Goal: Information Seeking & Learning: Check status

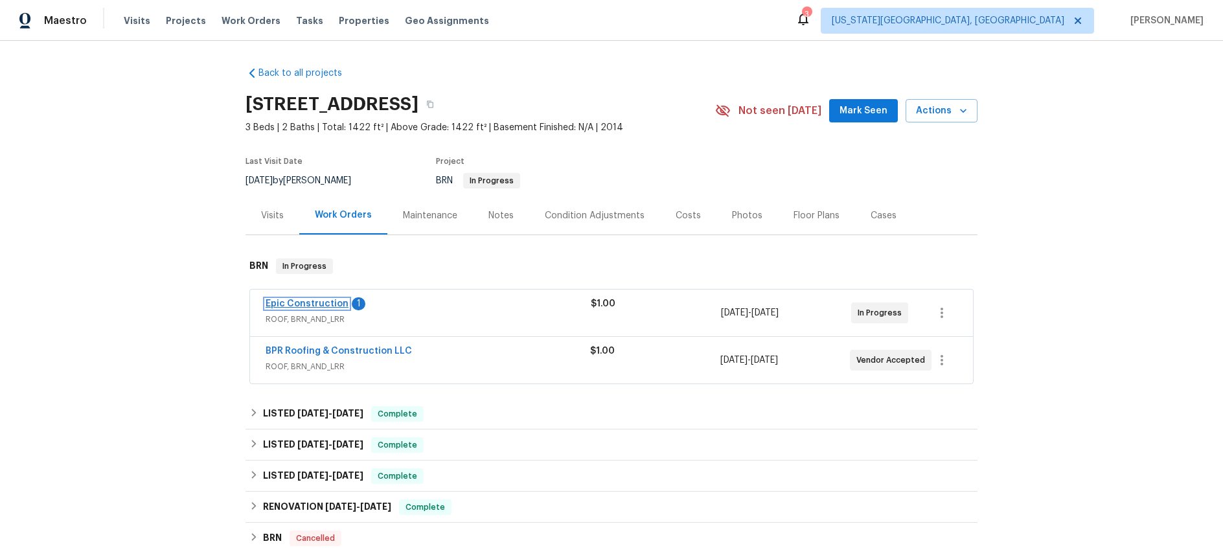
click at [328, 306] on link "Epic Construction" at bounding box center [307, 303] width 83 height 9
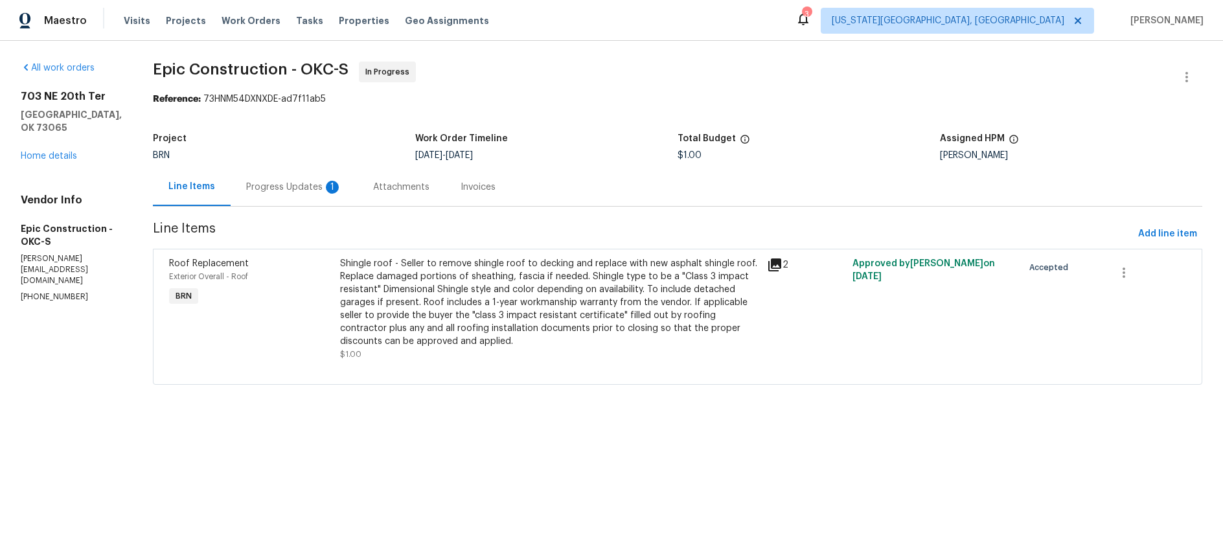
click at [260, 192] on div "Progress Updates 1" at bounding box center [294, 187] width 96 height 13
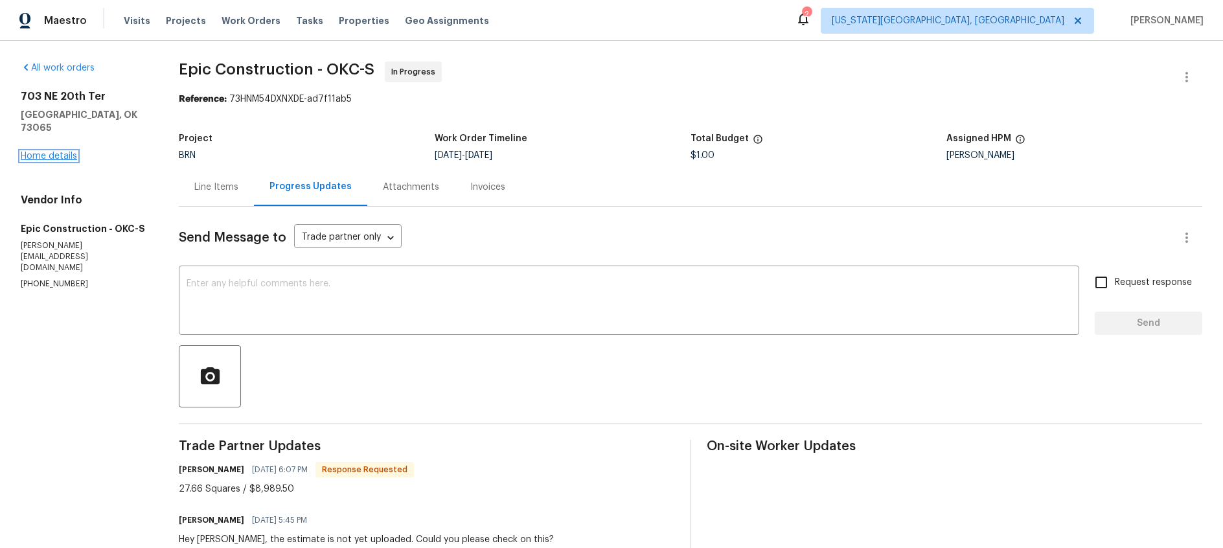
click at [45, 152] on link "Home details" at bounding box center [49, 156] width 56 height 9
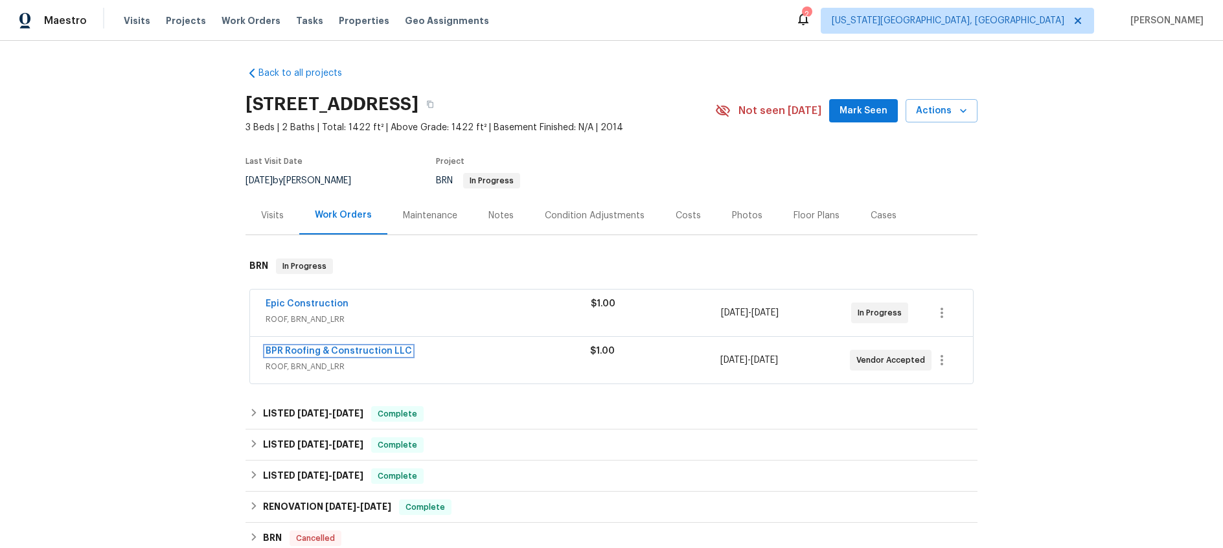
click at [384, 348] on link "BPR Roofing & Construction LLC" at bounding box center [339, 351] width 146 height 9
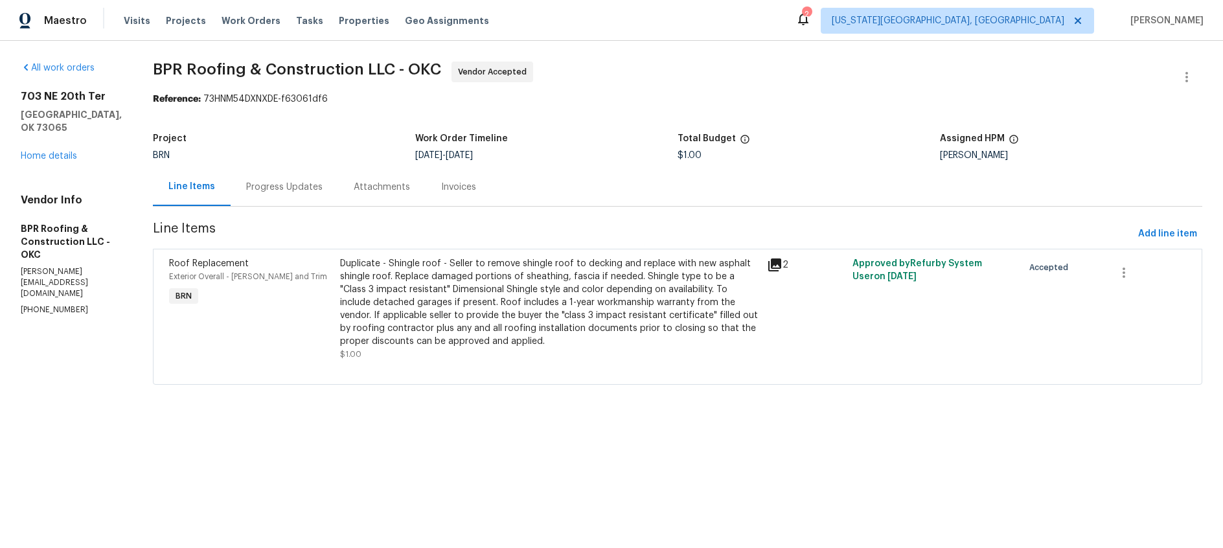
click at [280, 192] on div "Progress Updates" at bounding box center [284, 187] width 76 height 13
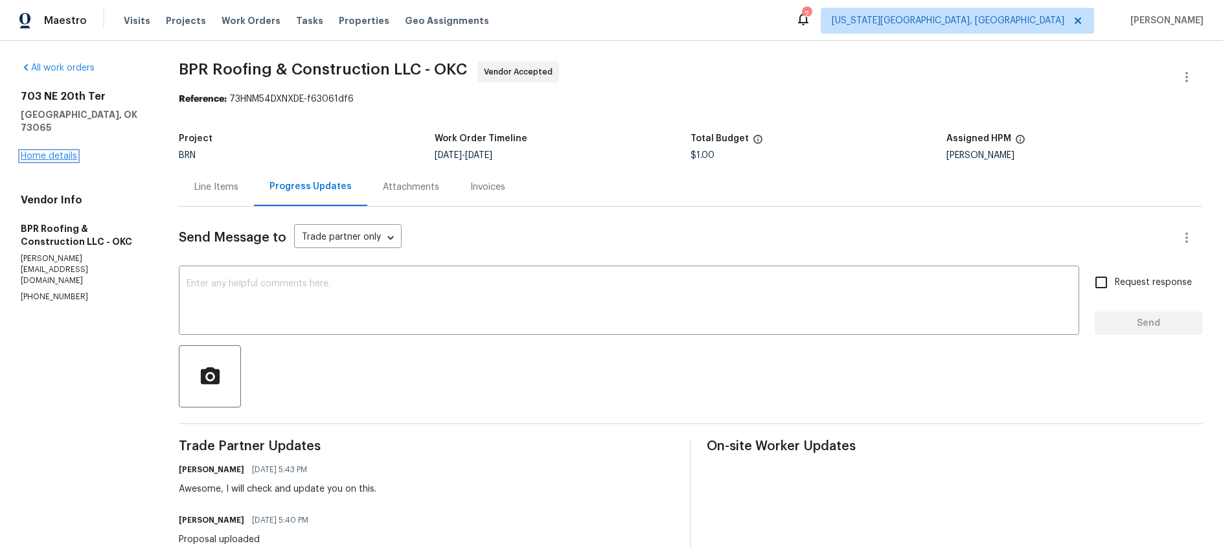
click at [45, 152] on link "Home details" at bounding box center [49, 156] width 56 height 9
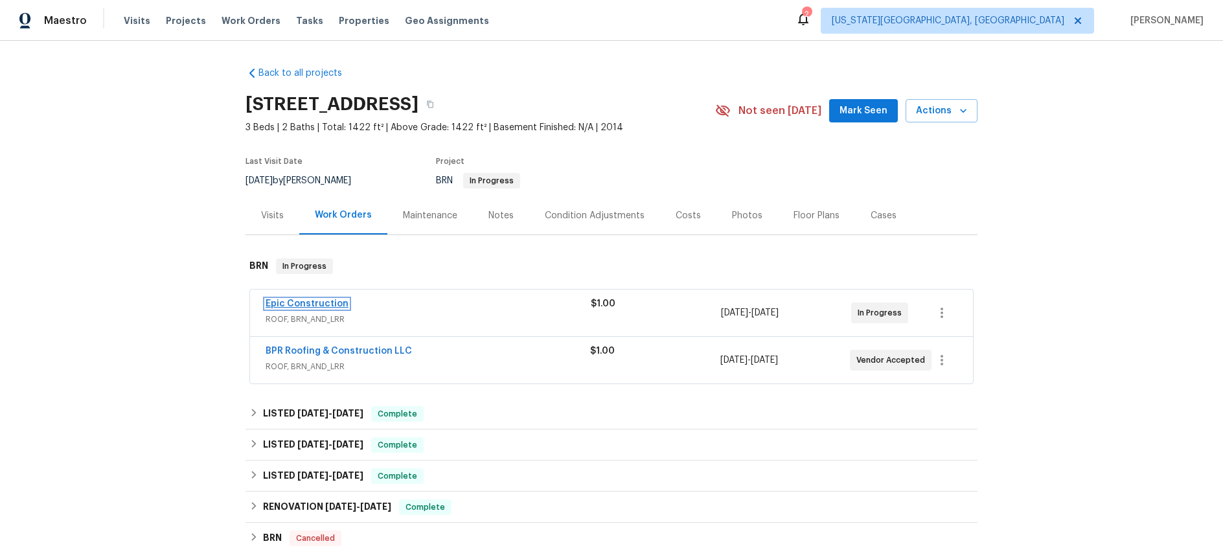
click at [319, 301] on link "Epic Construction" at bounding box center [307, 303] width 83 height 9
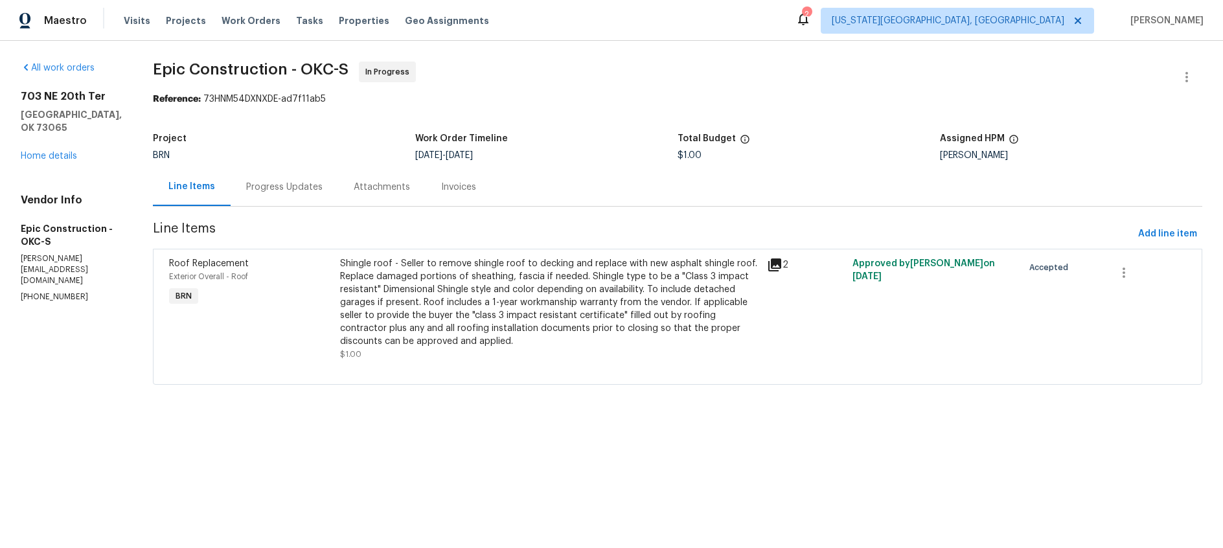
click at [261, 192] on div "Progress Updates" at bounding box center [284, 187] width 76 height 13
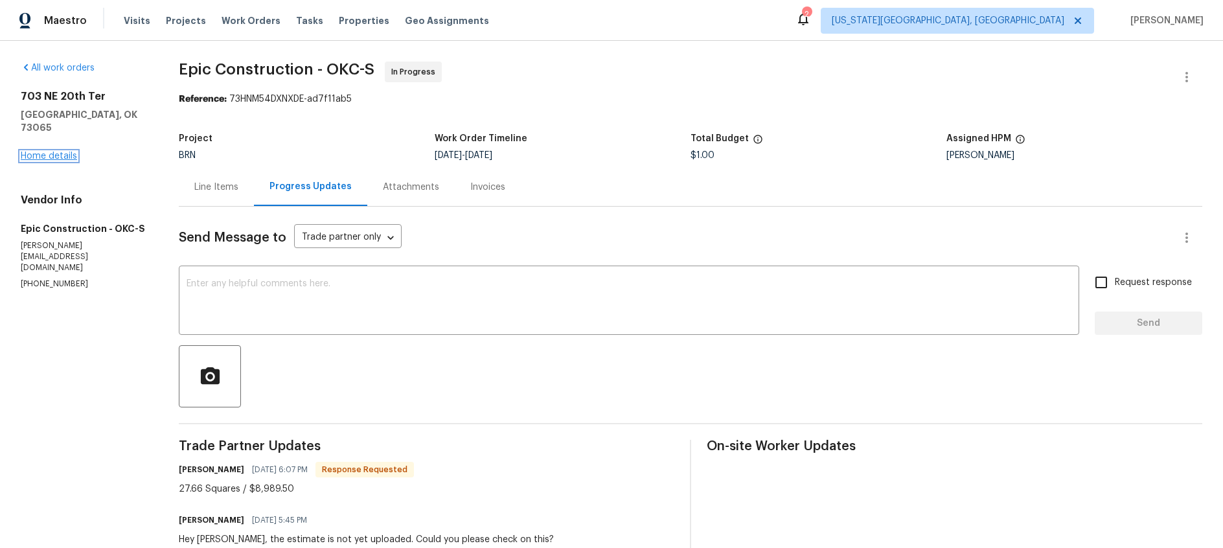
click at [54, 152] on link "Home details" at bounding box center [49, 156] width 56 height 9
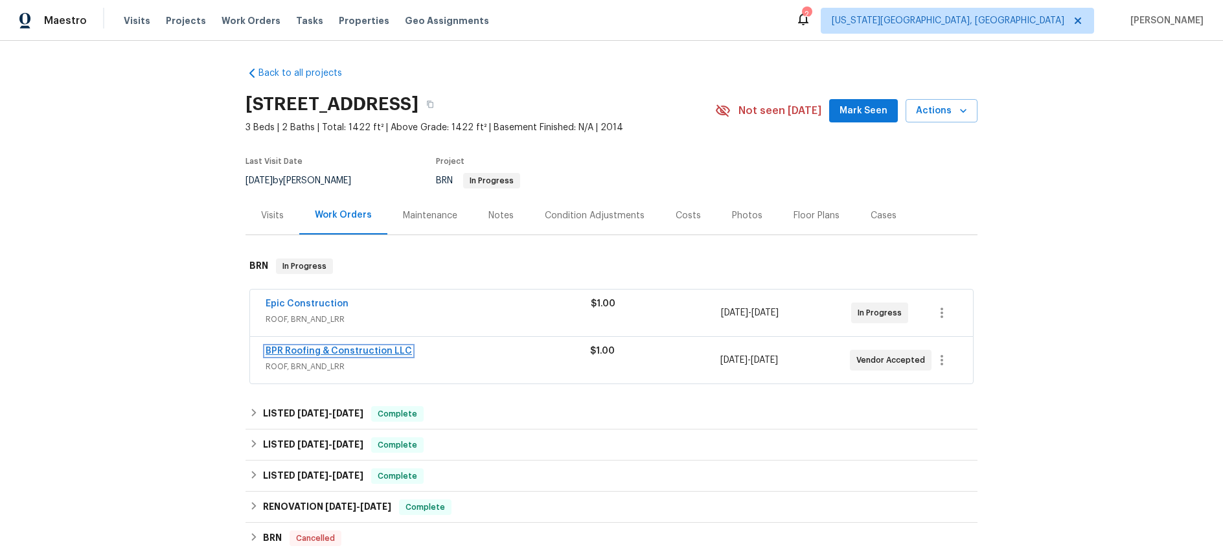
click at [351, 352] on link "BPR Roofing & Construction LLC" at bounding box center [339, 351] width 146 height 9
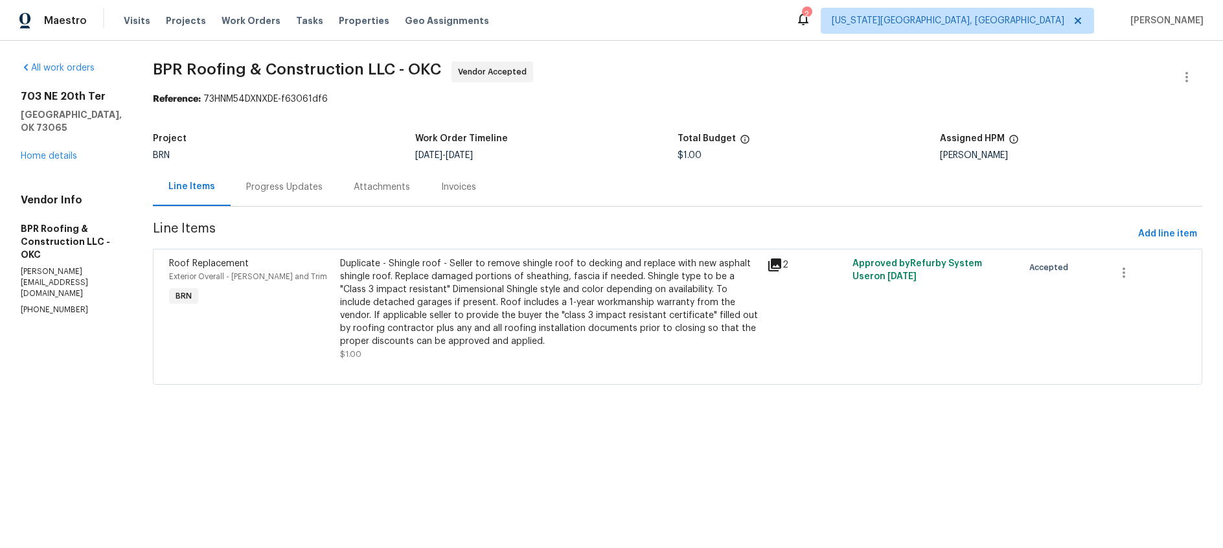
click at [262, 191] on div "Progress Updates" at bounding box center [284, 187] width 76 height 13
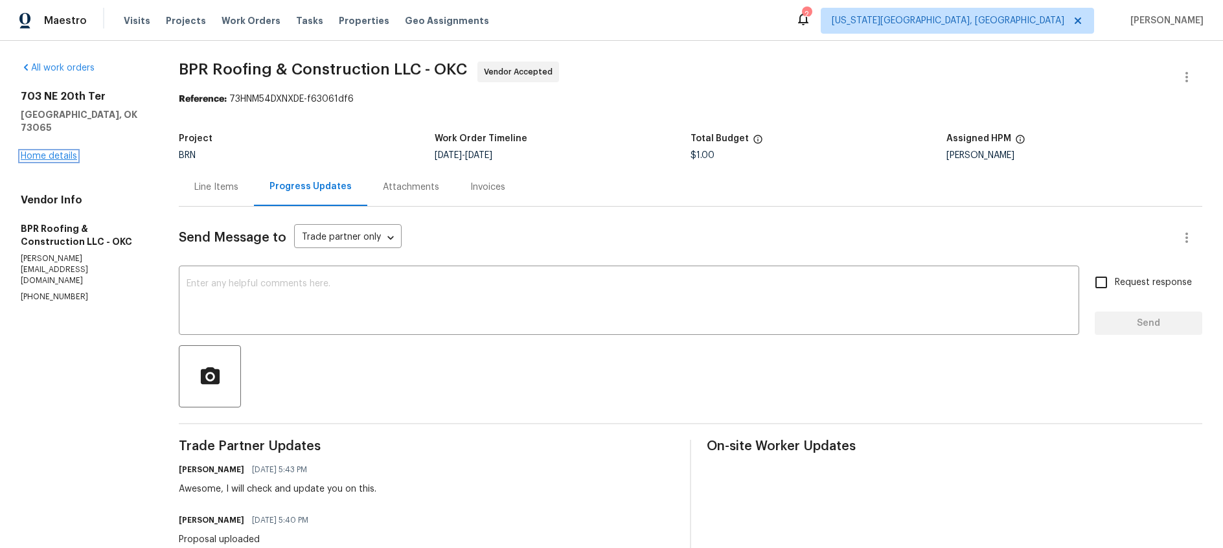
click at [52, 152] on link "Home details" at bounding box center [49, 156] width 56 height 9
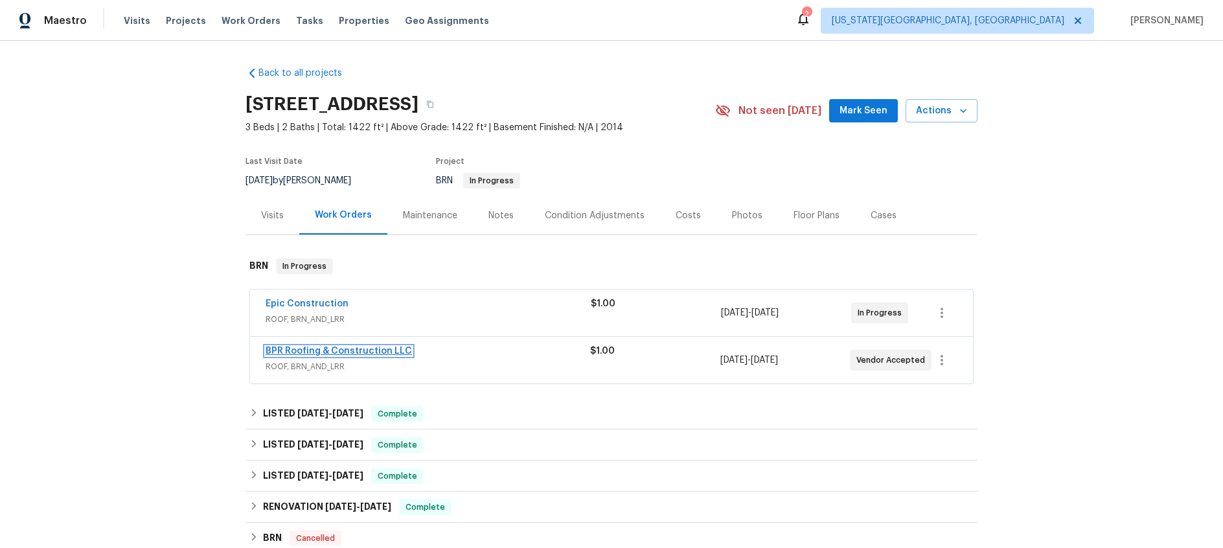
click at [369, 350] on link "BPR Roofing & Construction LLC" at bounding box center [339, 351] width 146 height 9
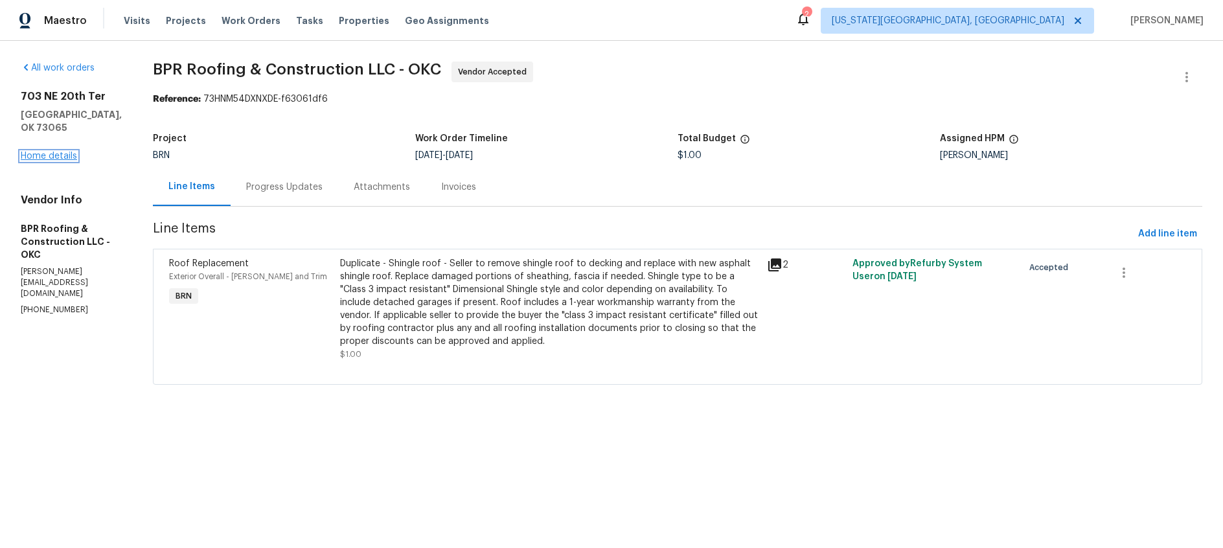
click at [54, 152] on link "Home details" at bounding box center [49, 156] width 56 height 9
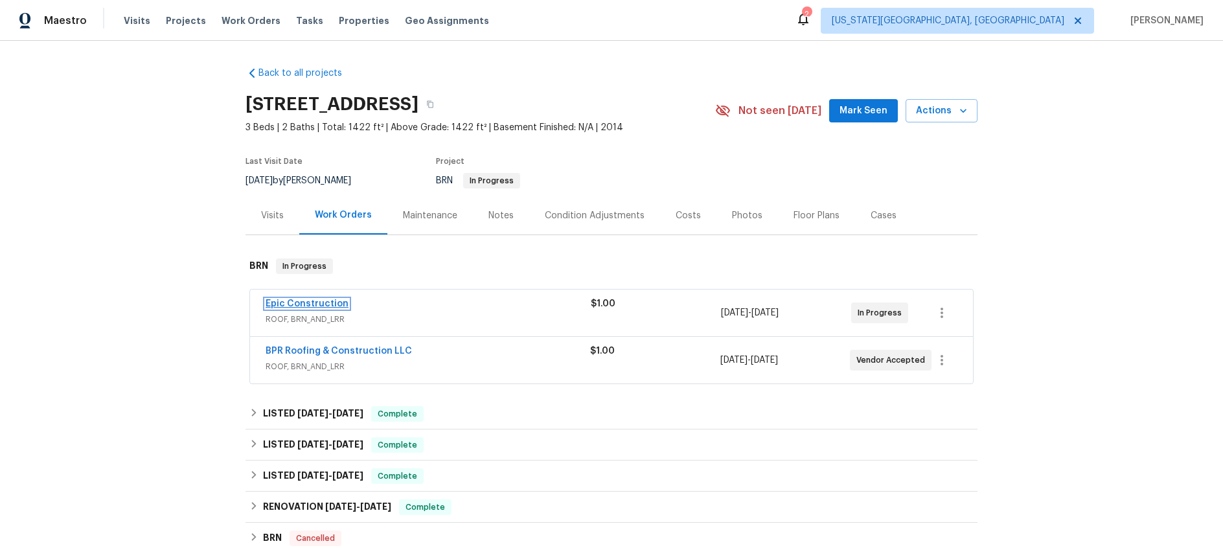
click at [301, 302] on link "Epic Construction" at bounding box center [307, 303] width 83 height 9
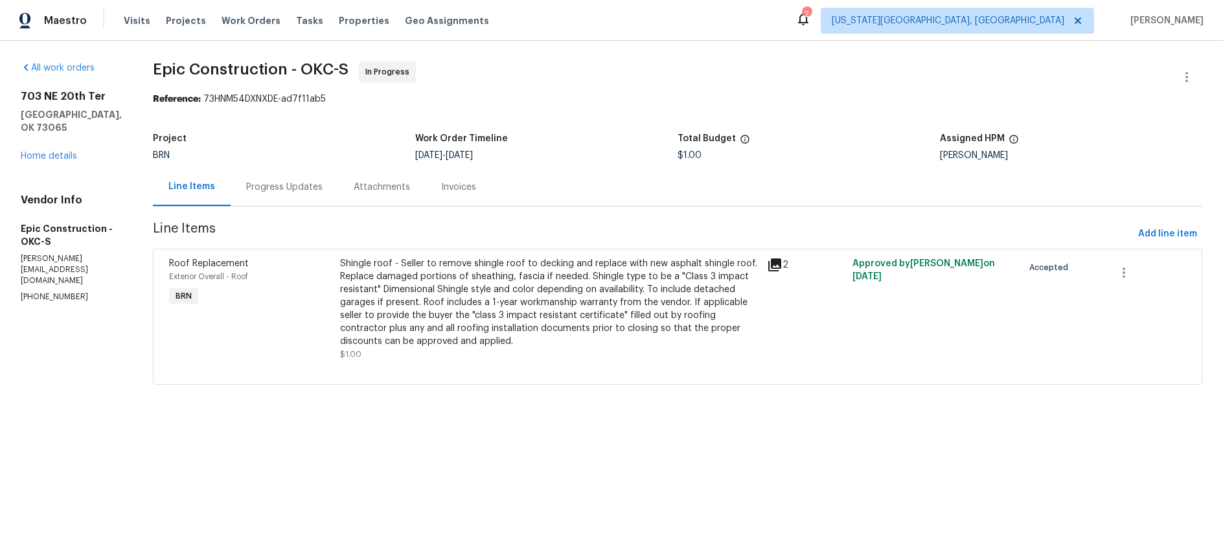
click at [246, 185] on div "Progress Updates" at bounding box center [284, 187] width 76 height 13
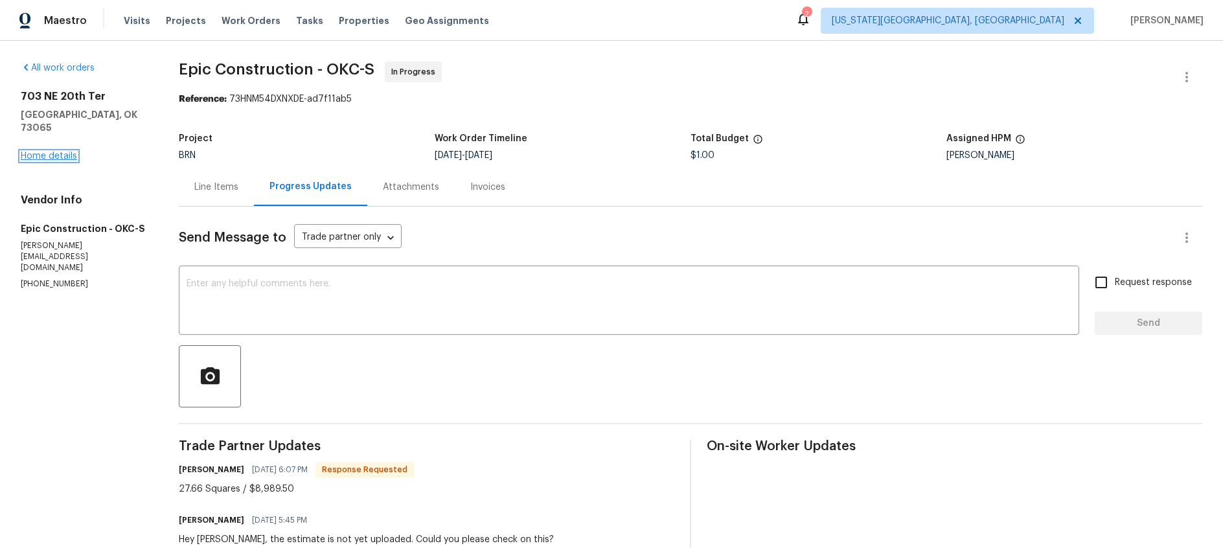
click at [45, 152] on link "Home details" at bounding box center [49, 156] width 56 height 9
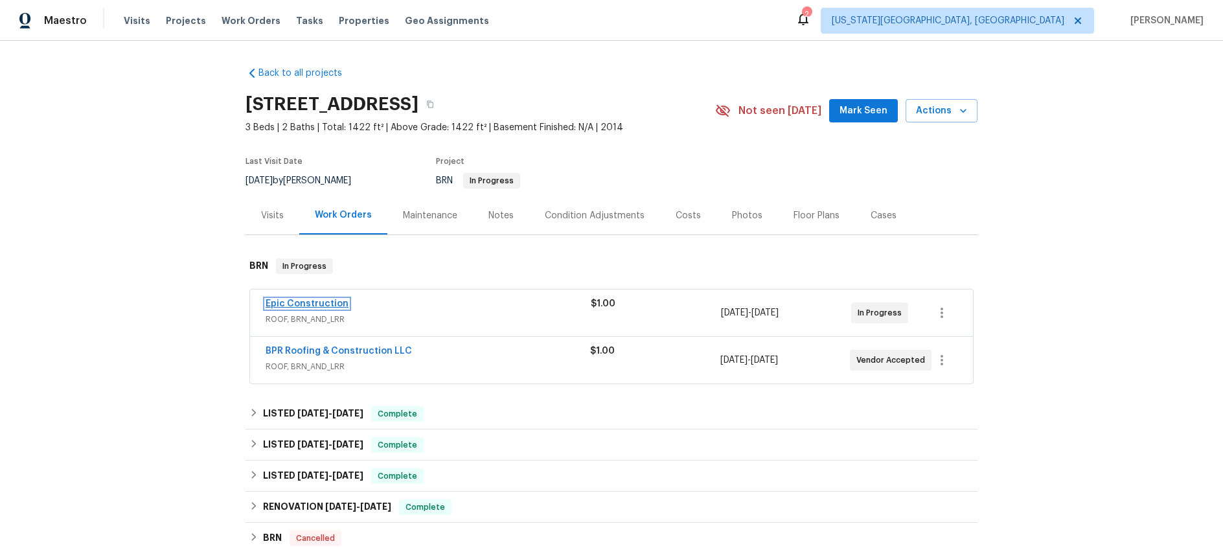
click at [334, 305] on link "Epic Construction" at bounding box center [307, 303] width 83 height 9
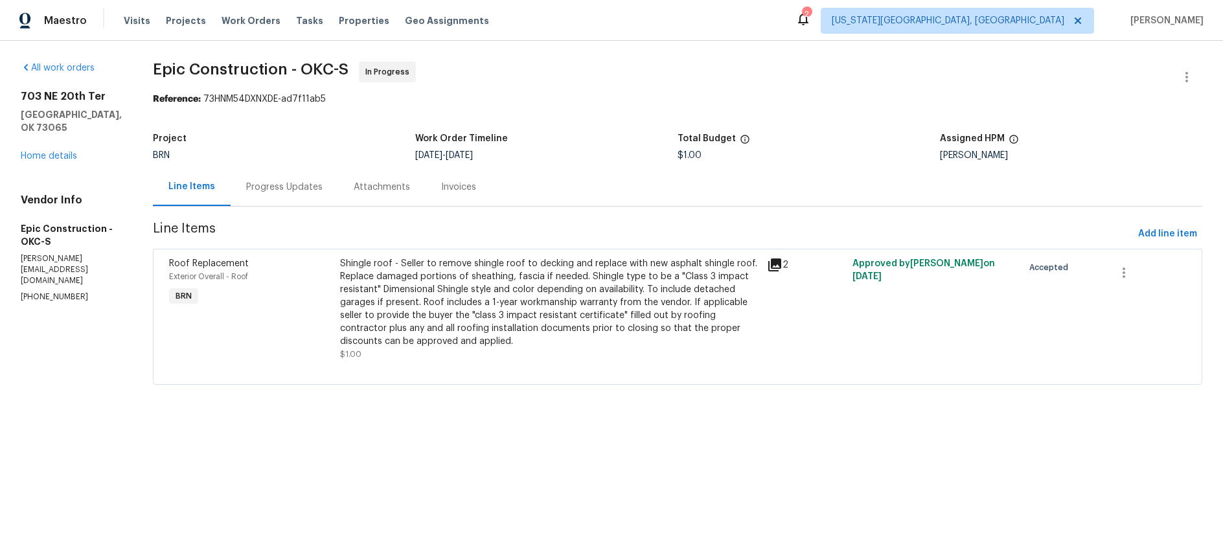
click at [247, 188] on div "Progress Updates" at bounding box center [284, 187] width 76 height 13
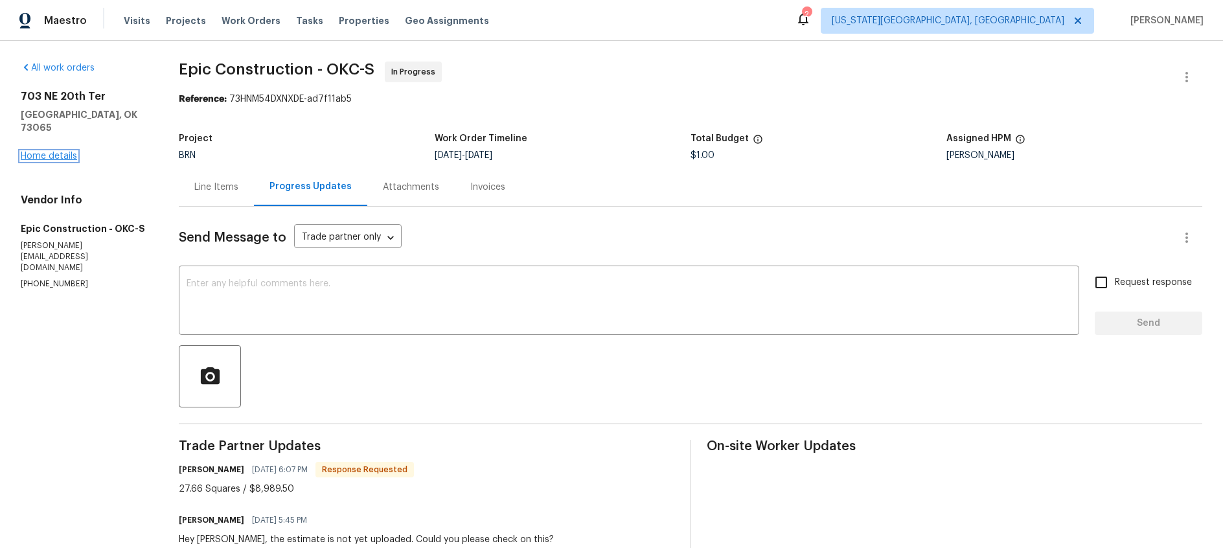
click at [64, 152] on link "Home details" at bounding box center [49, 156] width 56 height 9
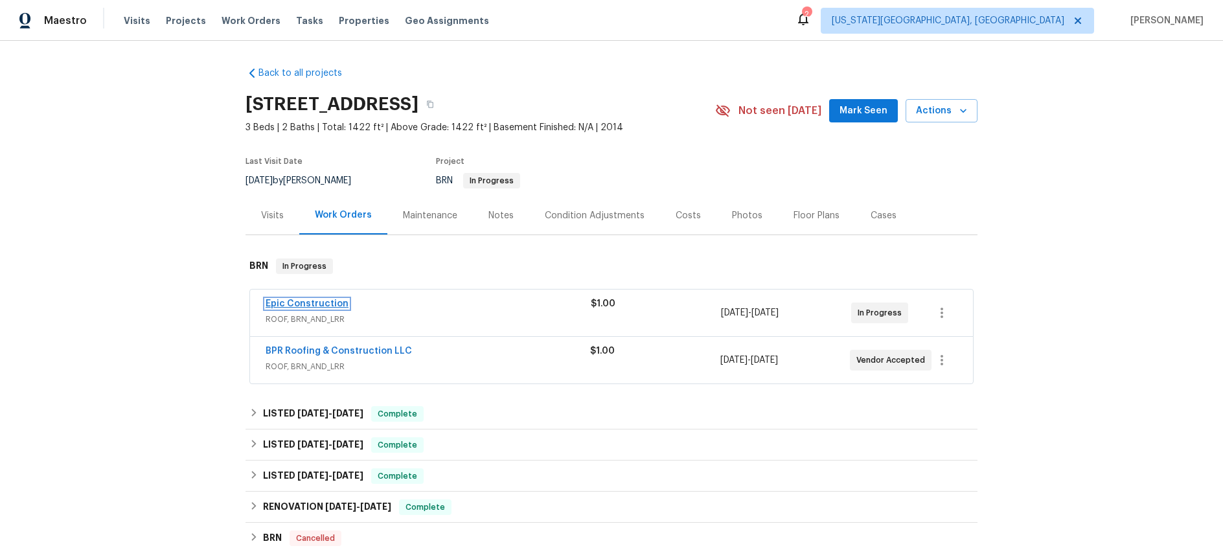
click at [325, 301] on link "Epic Construction" at bounding box center [307, 303] width 83 height 9
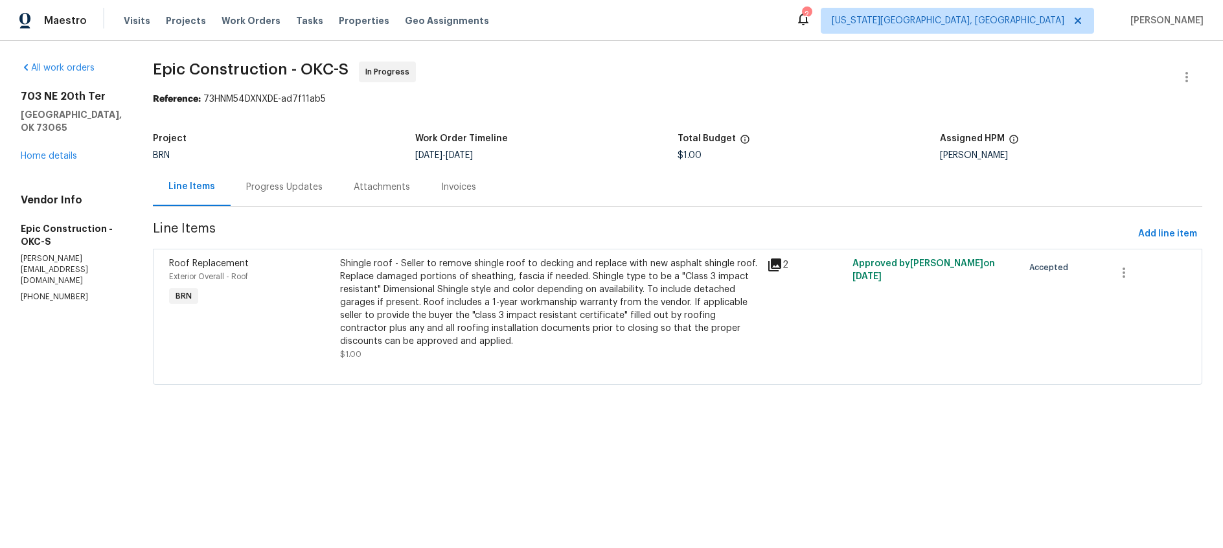
click at [251, 181] on div "Progress Updates" at bounding box center [284, 187] width 76 height 13
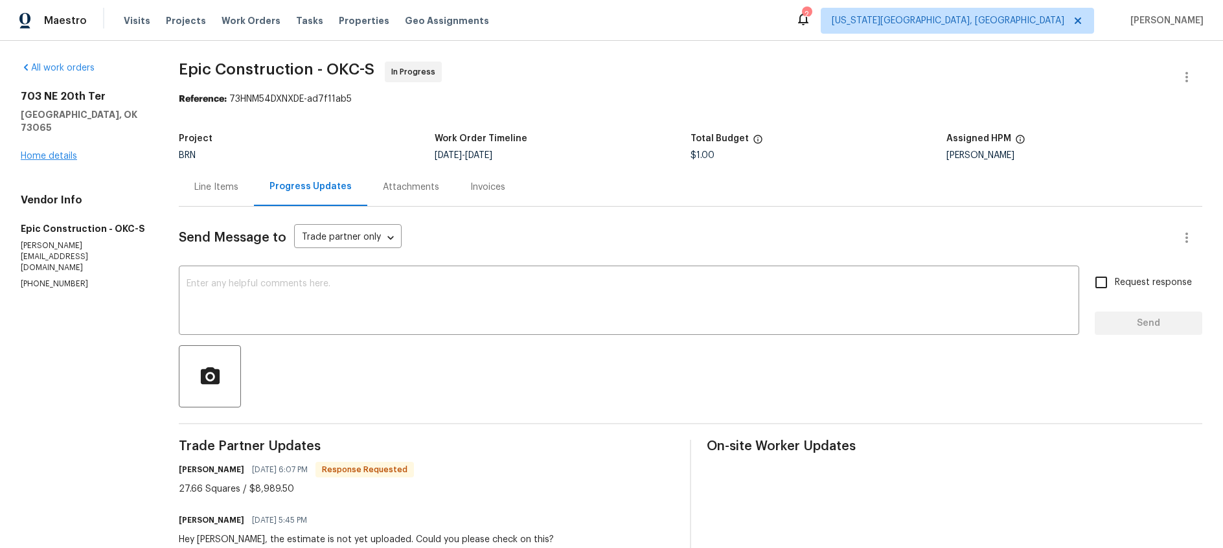
scroll to position [6, 0]
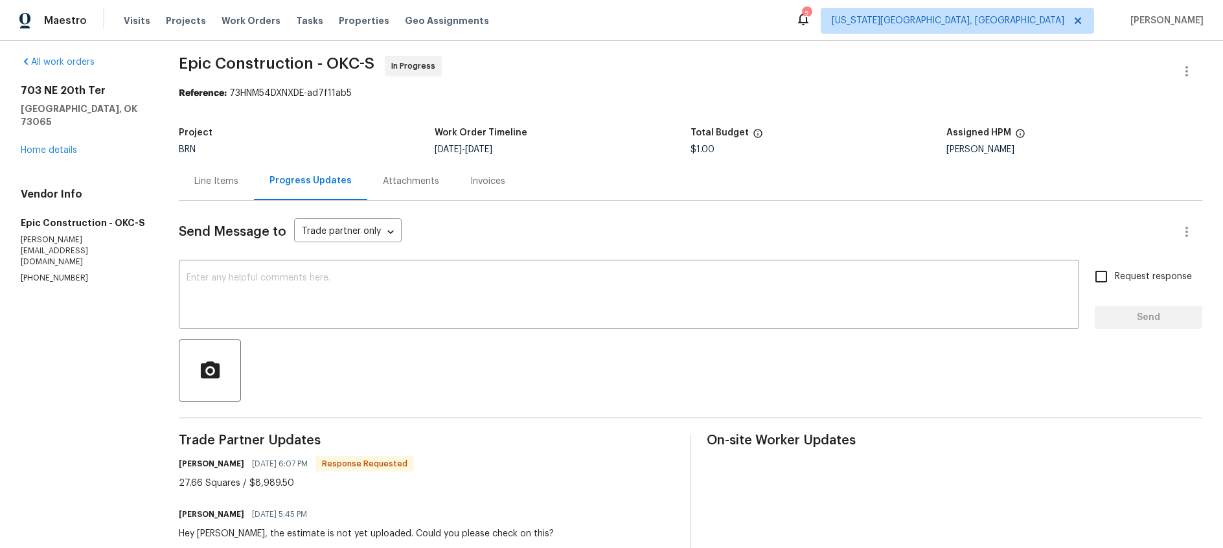
click at [65, 144] on div "All work orders 703 NE 20th Ter Newcastle, OK 73065 Home details Vendor Info Ep…" at bounding box center [84, 170] width 127 height 229
click at [65, 146] on link "Home details" at bounding box center [49, 150] width 56 height 9
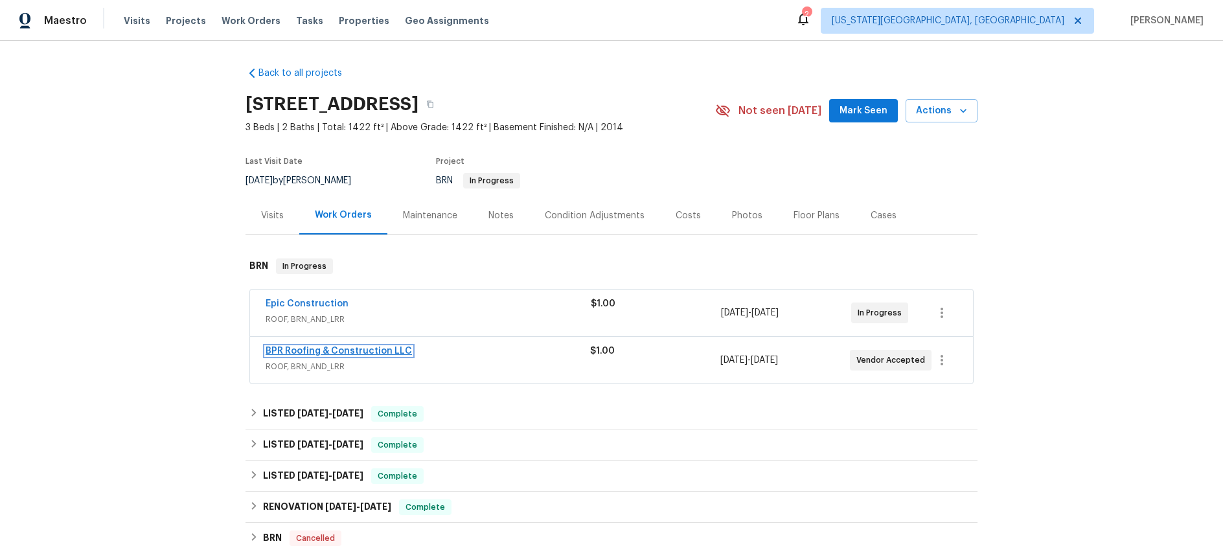
click at [385, 349] on link "BPR Roofing & Construction LLC" at bounding box center [339, 351] width 146 height 9
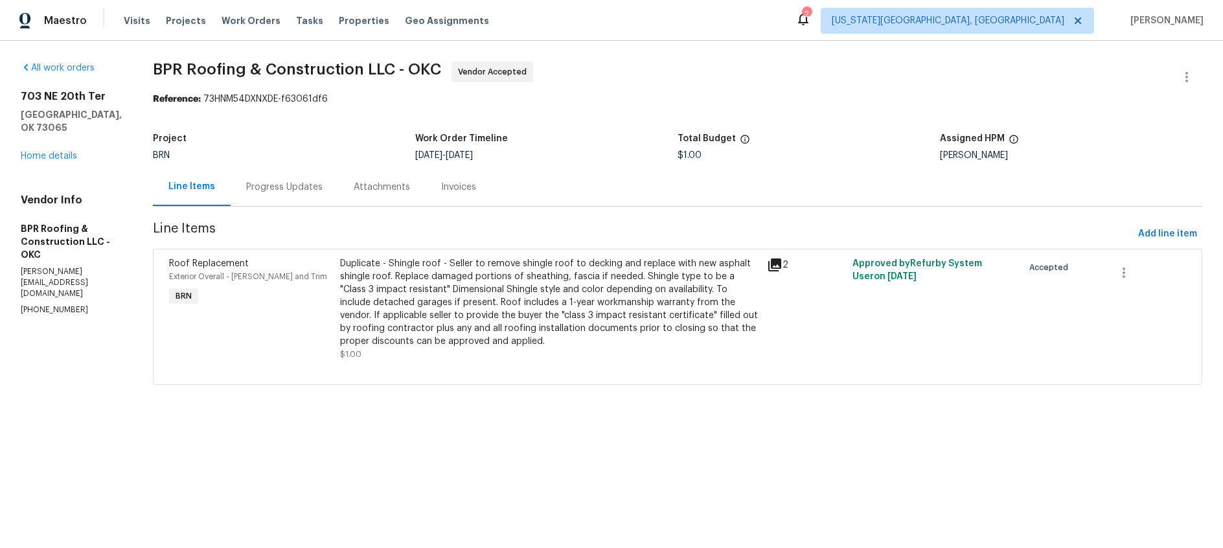
click at [281, 183] on div "Progress Updates" at bounding box center [284, 187] width 76 height 13
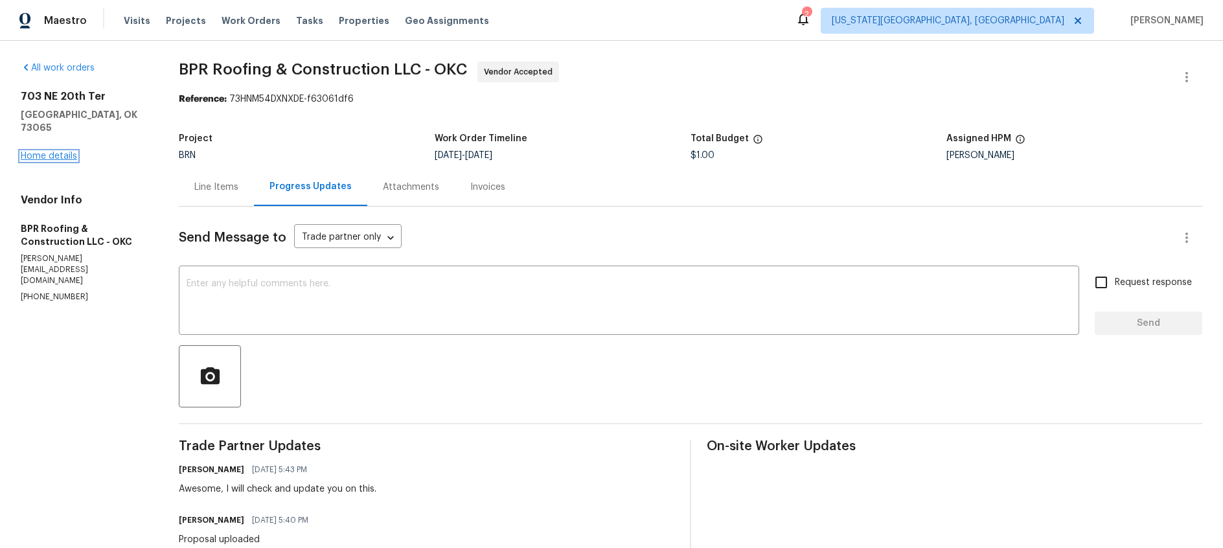
click at [47, 152] on link "Home details" at bounding box center [49, 156] width 56 height 9
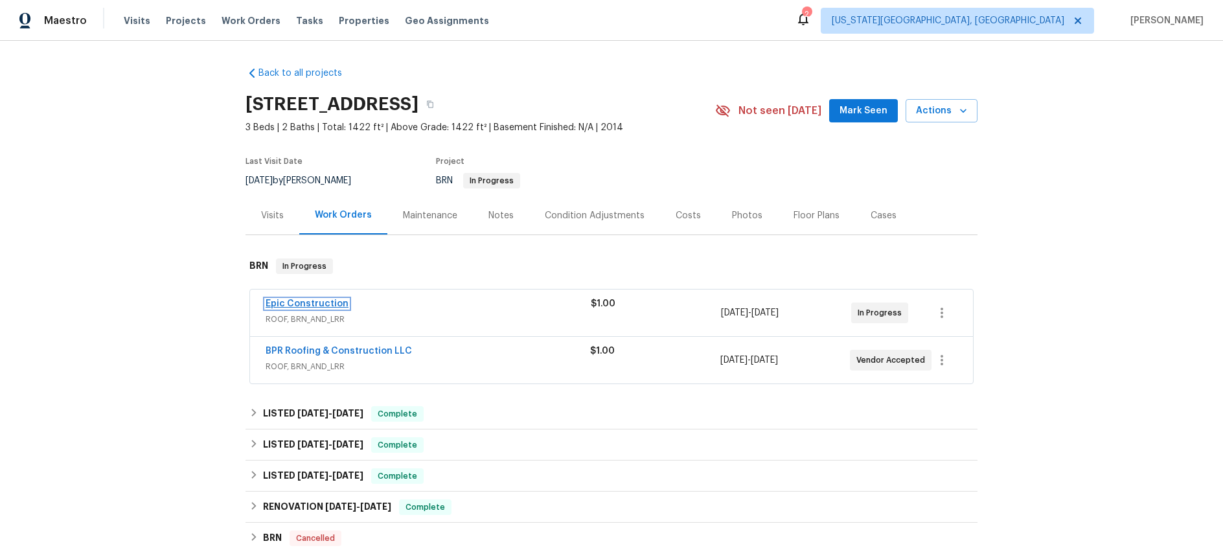
click at [329, 303] on link "Epic Construction" at bounding box center [307, 303] width 83 height 9
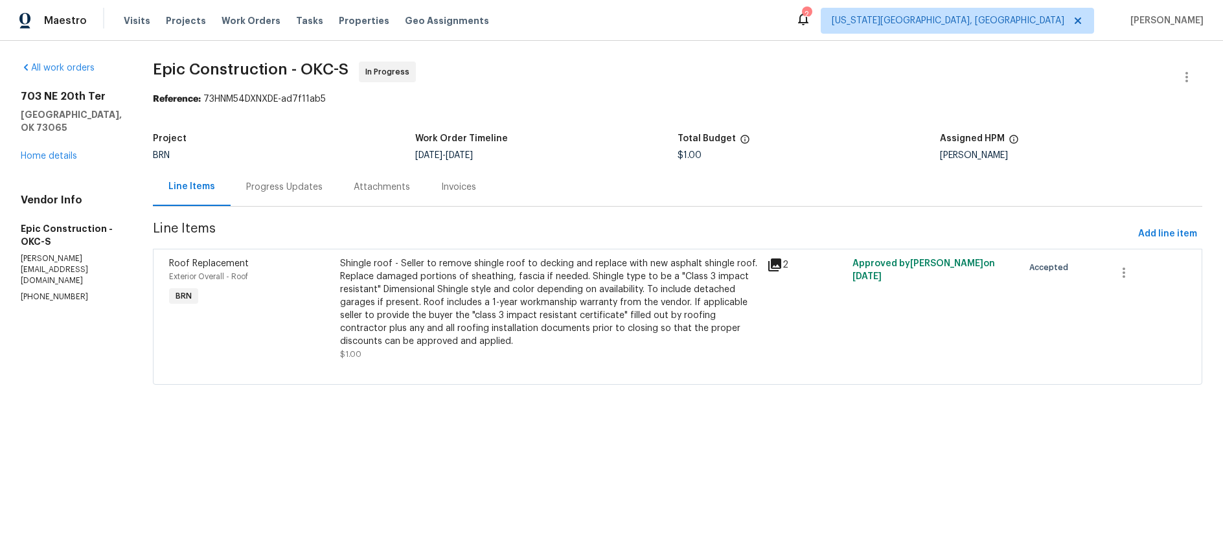
click at [246, 191] on div "Progress Updates" at bounding box center [284, 187] width 76 height 13
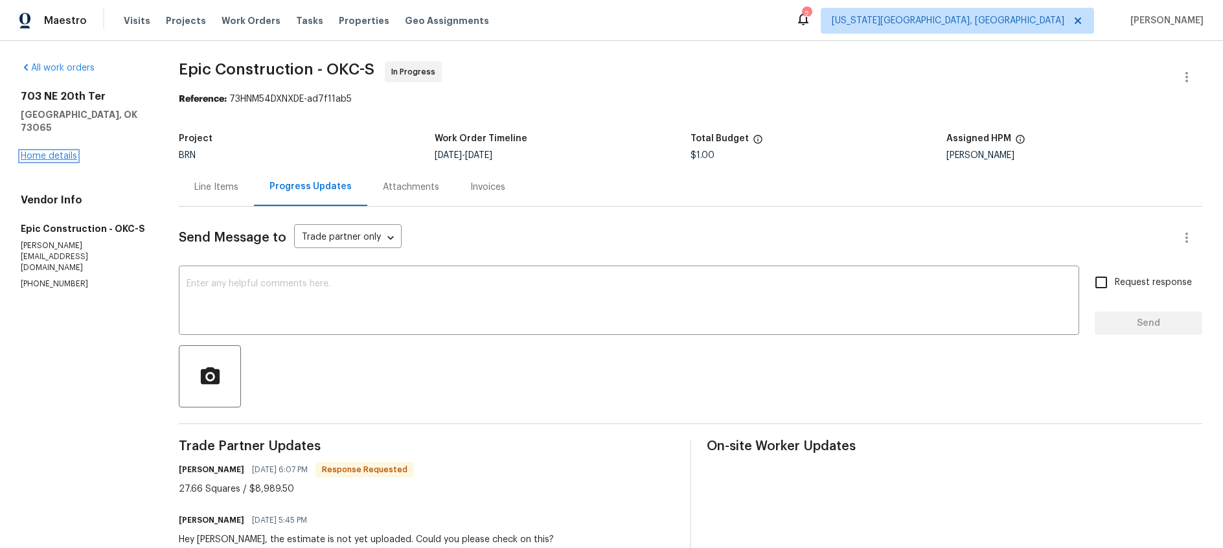
click at [46, 152] on link "Home details" at bounding box center [49, 156] width 56 height 9
